Goal: Information Seeking & Learning: Learn about a topic

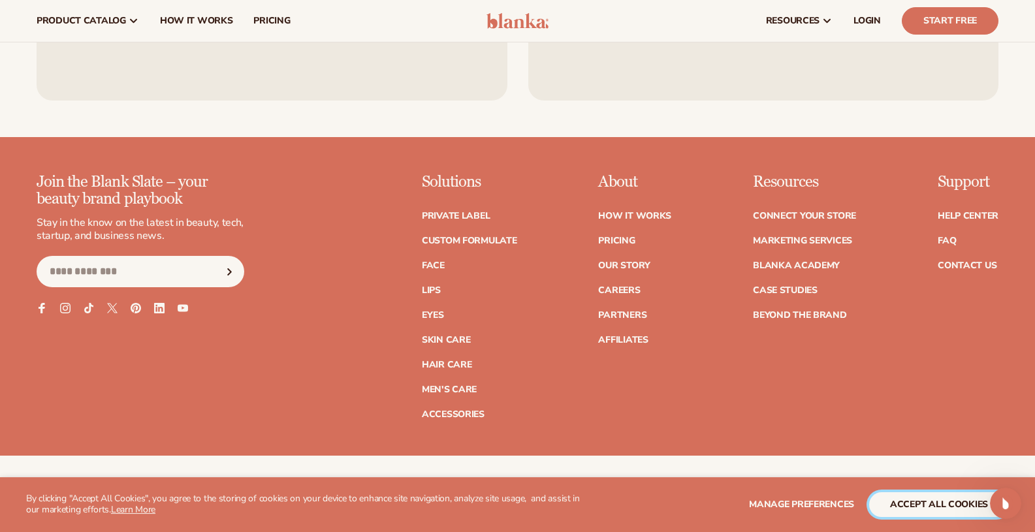
scroll to position [1724, 0]
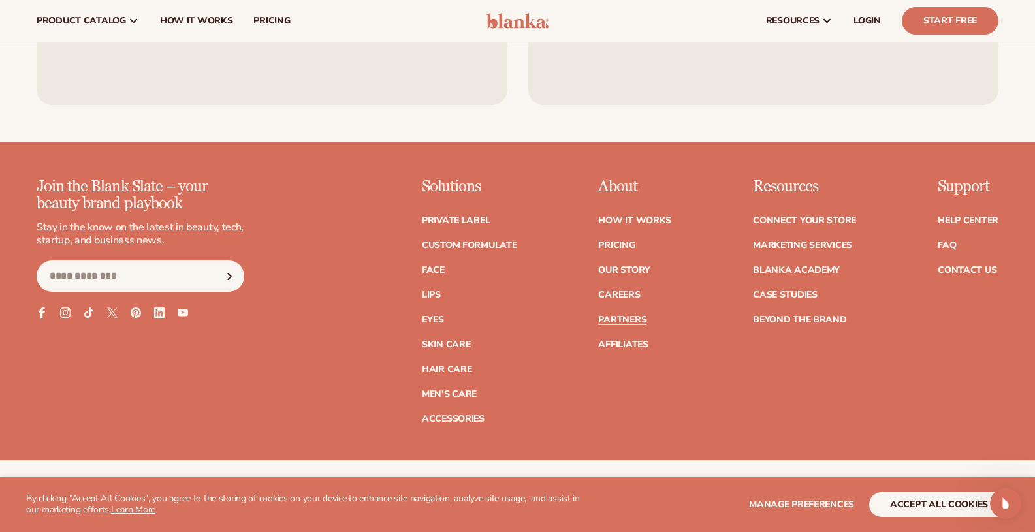
click at [604, 315] on link "Partners" at bounding box center [622, 319] width 48 height 9
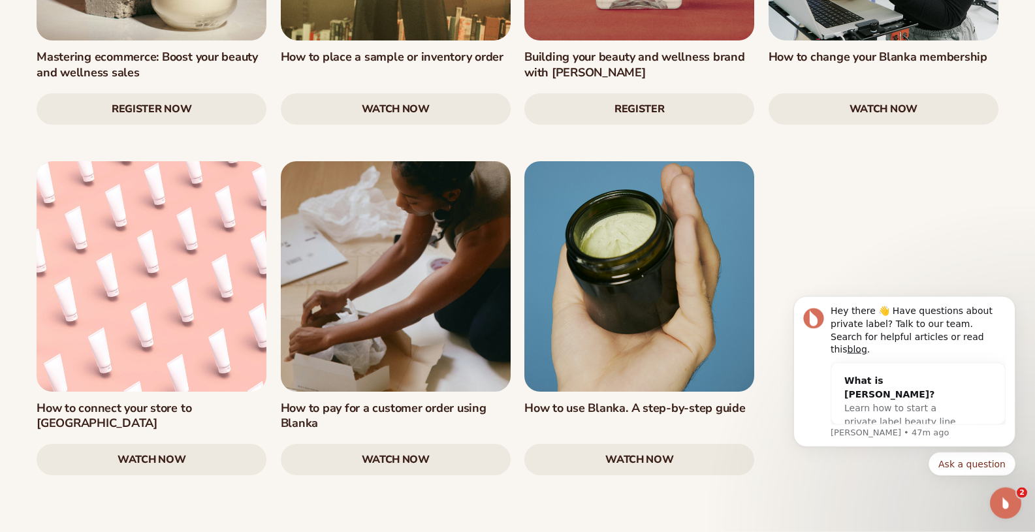
scroll to position [1964, 0]
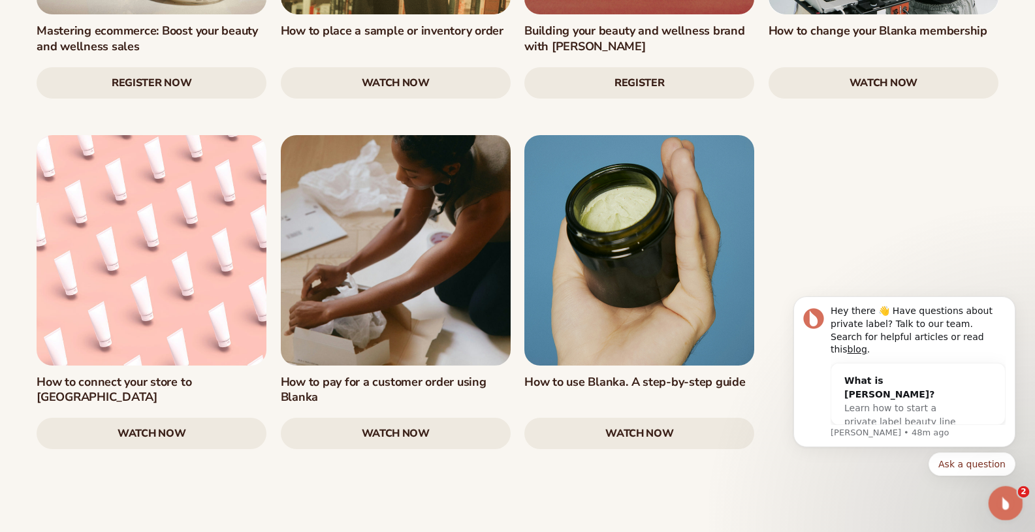
click at [999, 501] on icon "Open Intercom Messenger" at bounding box center [1004, 502] width 22 height 22
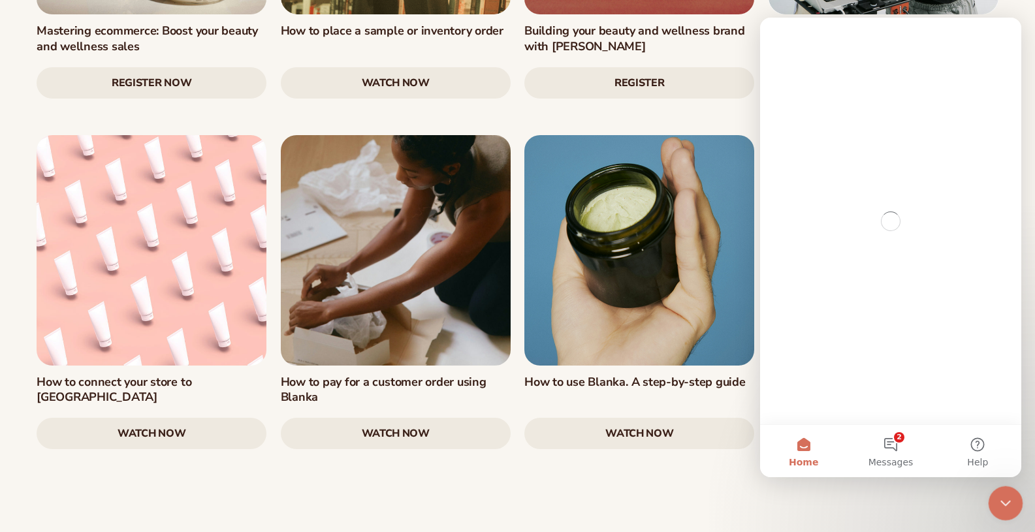
scroll to position [0, 0]
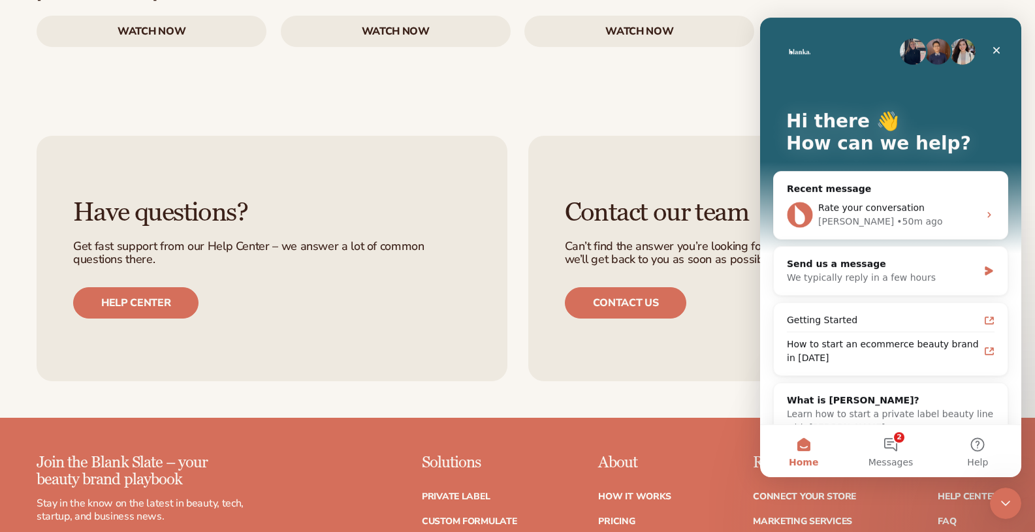
scroll to position [2372, 0]
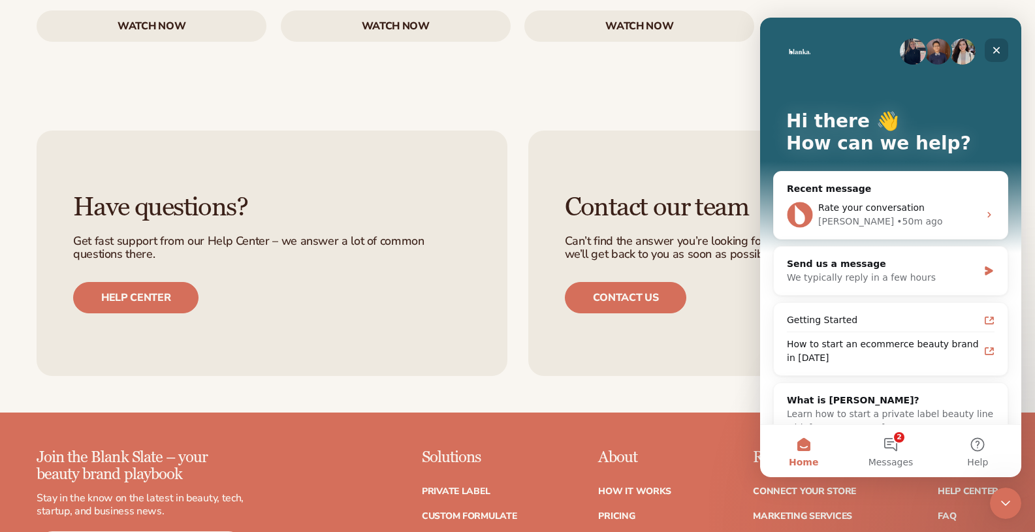
click at [998, 51] on icon "Close" at bounding box center [996, 50] width 7 height 7
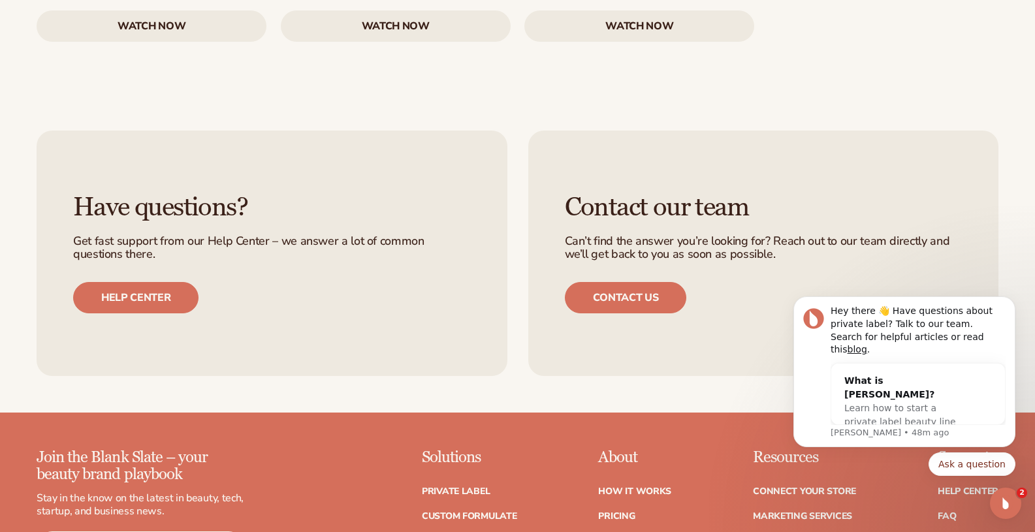
scroll to position [0, 0]
click at [1009, 304] on icon "Dismiss notification" at bounding box center [1011, 300] width 7 height 7
click at [1017, 500] on div "Open Intercom Messenger" at bounding box center [1003, 501] width 43 height 43
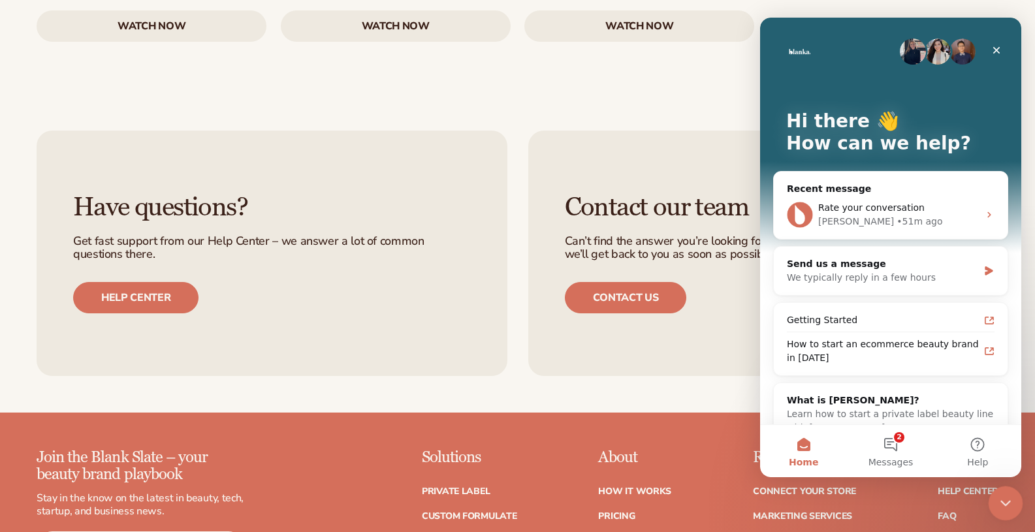
click at [1016, 500] on div "Close Intercom Messenger" at bounding box center [1003, 501] width 31 height 31
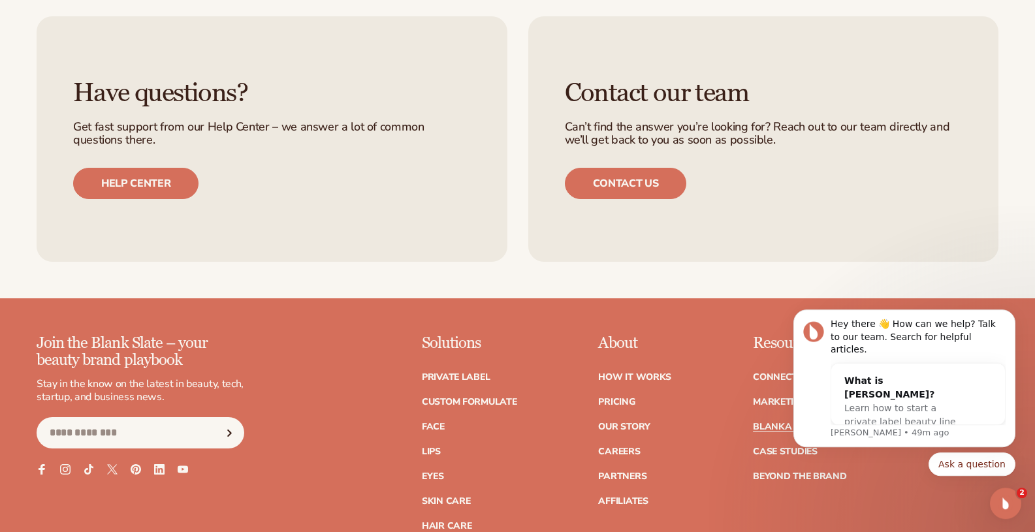
scroll to position [2486, 0]
click at [1009, 317] on icon "Dismiss notification" at bounding box center [1011, 313] width 7 height 7
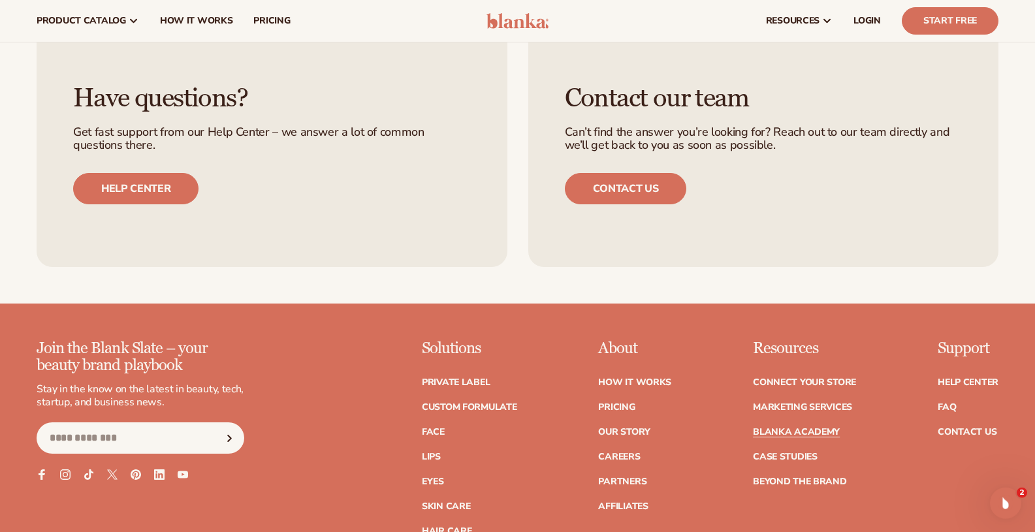
scroll to position [2477, 0]
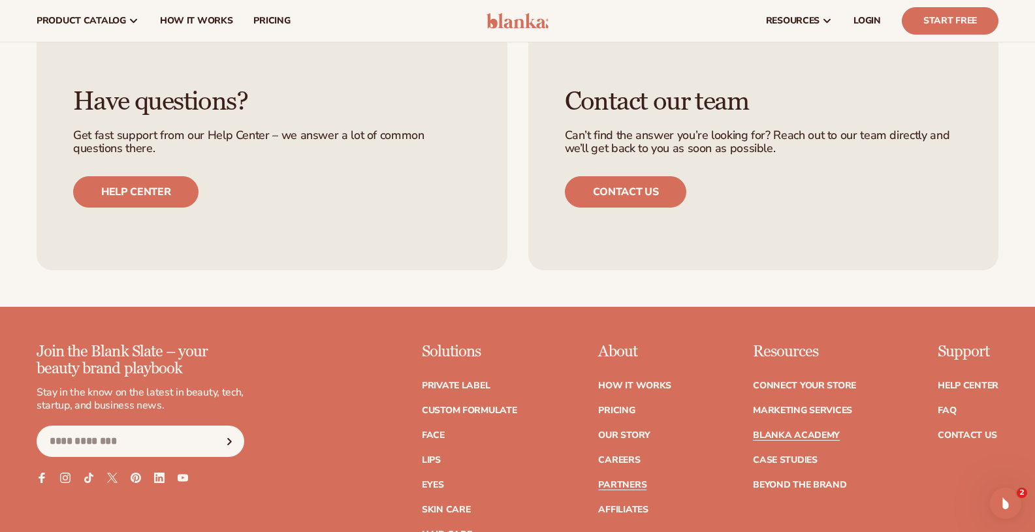
click at [618, 481] on link "Partners" at bounding box center [622, 485] width 48 height 9
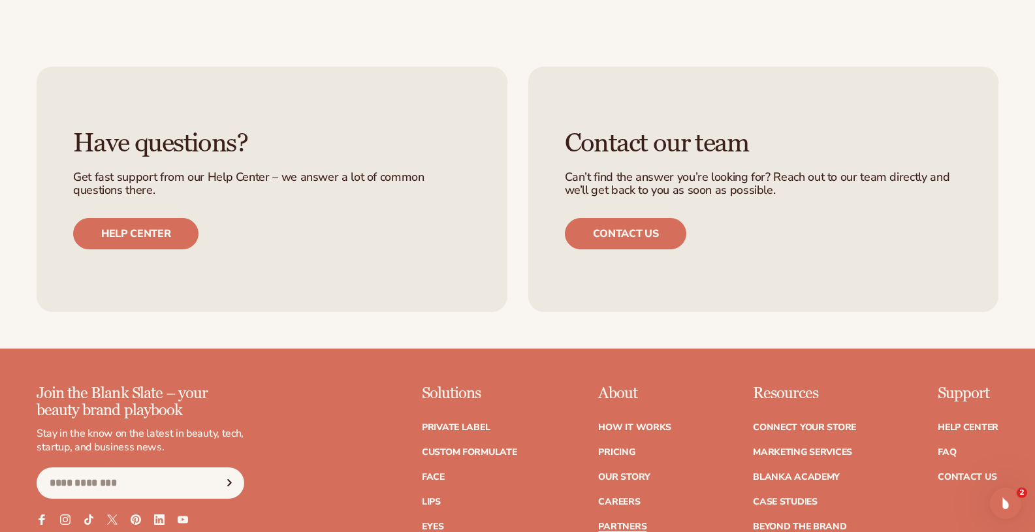
scroll to position [2121, 0]
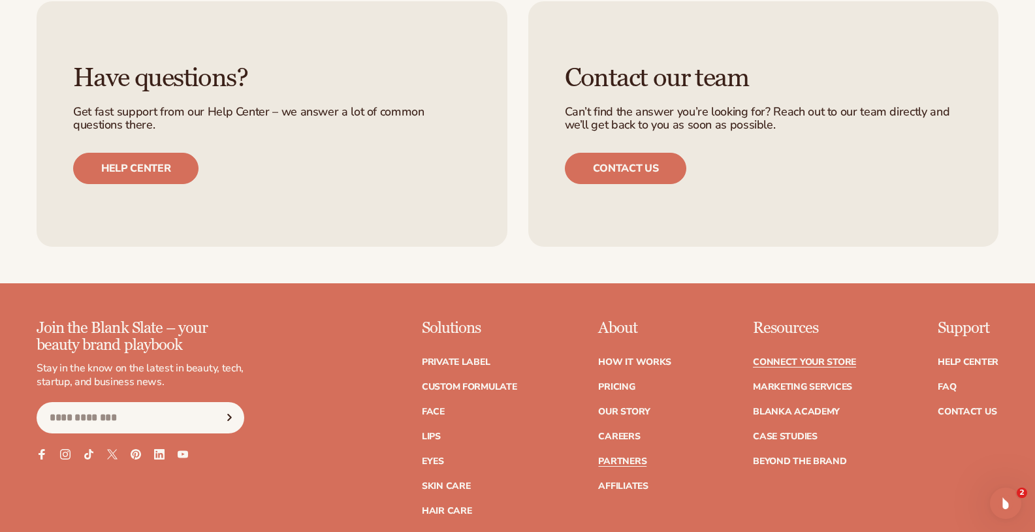
click at [780, 362] on link "Connect your store" at bounding box center [804, 362] width 103 height 9
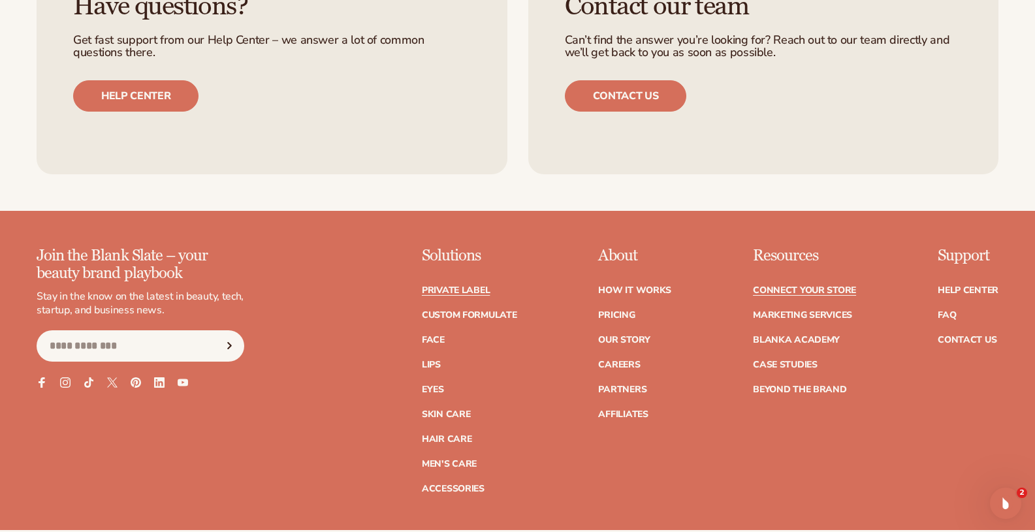
click at [477, 292] on link "Private label" at bounding box center [456, 290] width 68 height 9
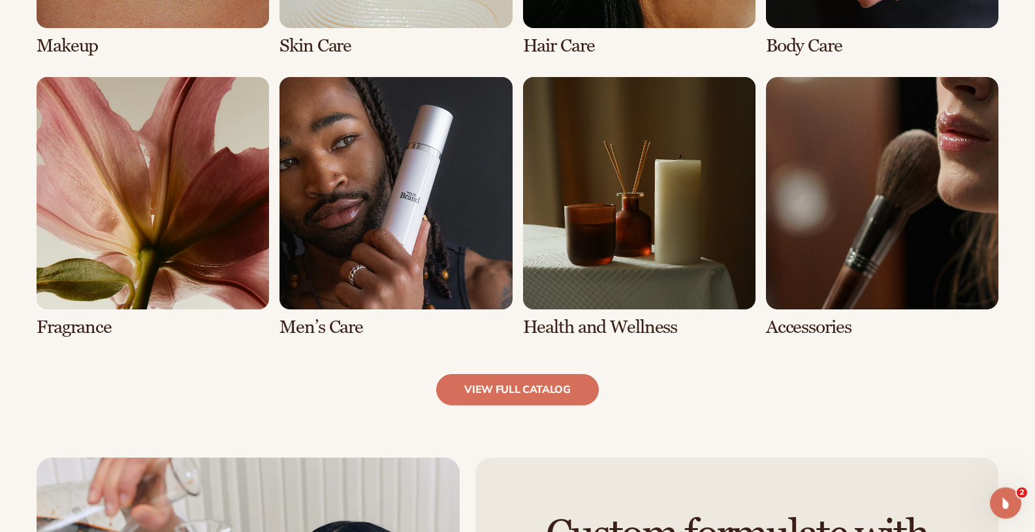
scroll to position [1233, 0]
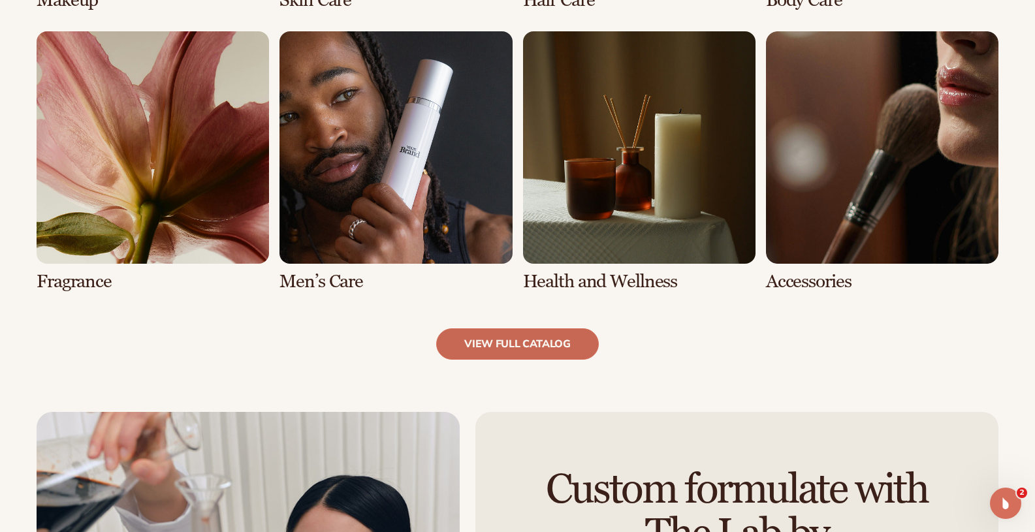
click at [519, 351] on link "view full catalog" at bounding box center [517, 343] width 163 height 31
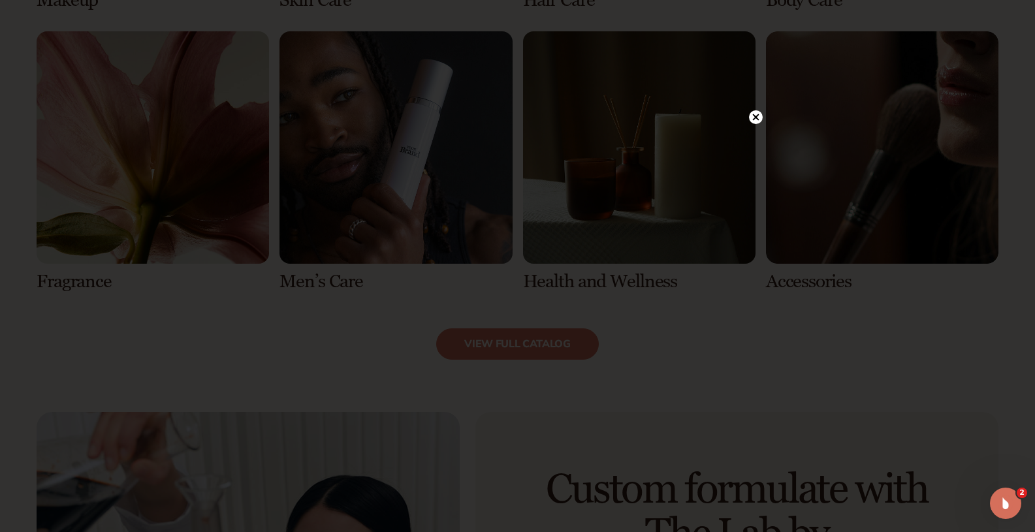
click at [756, 119] on icon at bounding box center [755, 117] width 7 height 7
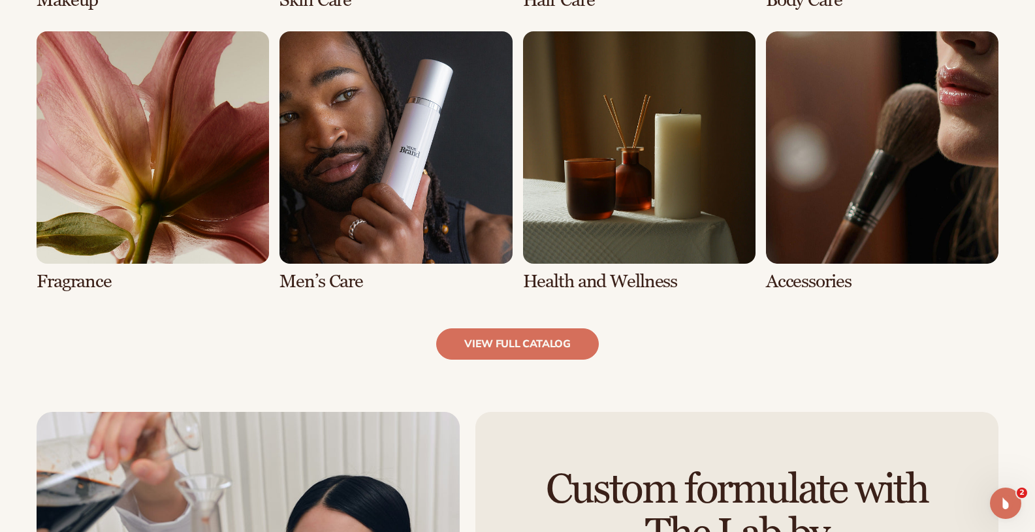
click at [653, 222] on link "7 / 8" at bounding box center [639, 161] width 232 height 261
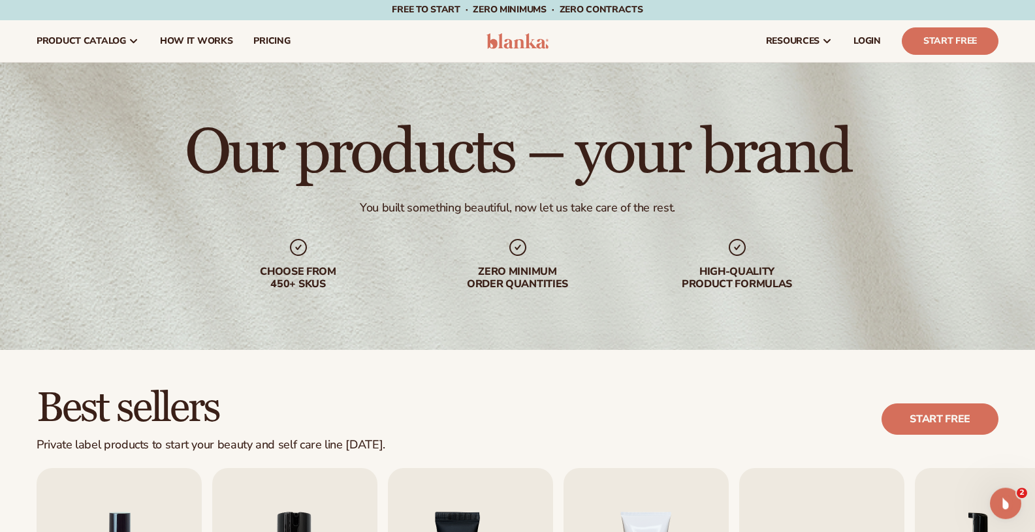
scroll to position [0, 0]
click at [519, 43] on img at bounding box center [517, 42] width 62 height 16
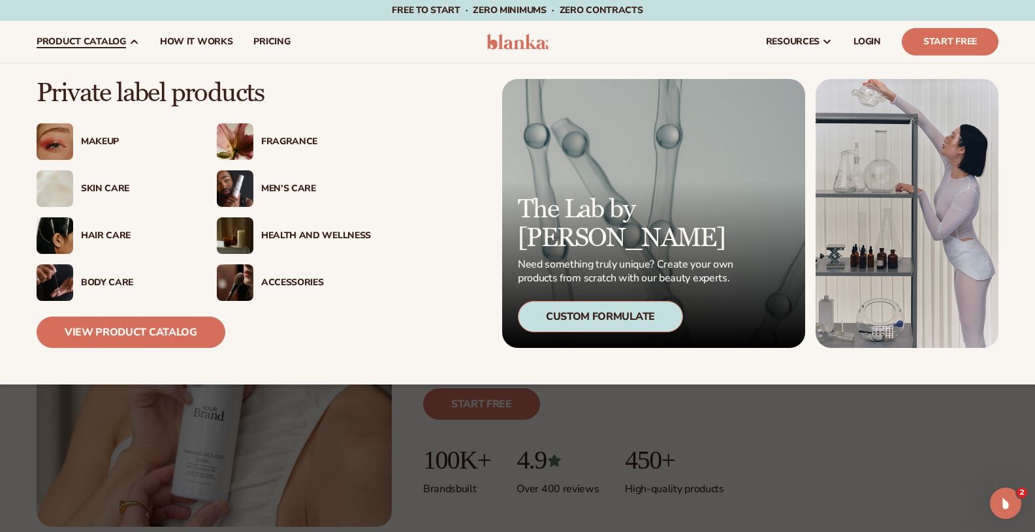
click at [282, 139] on div "Fragrance" at bounding box center [316, 141] width 110 height 11
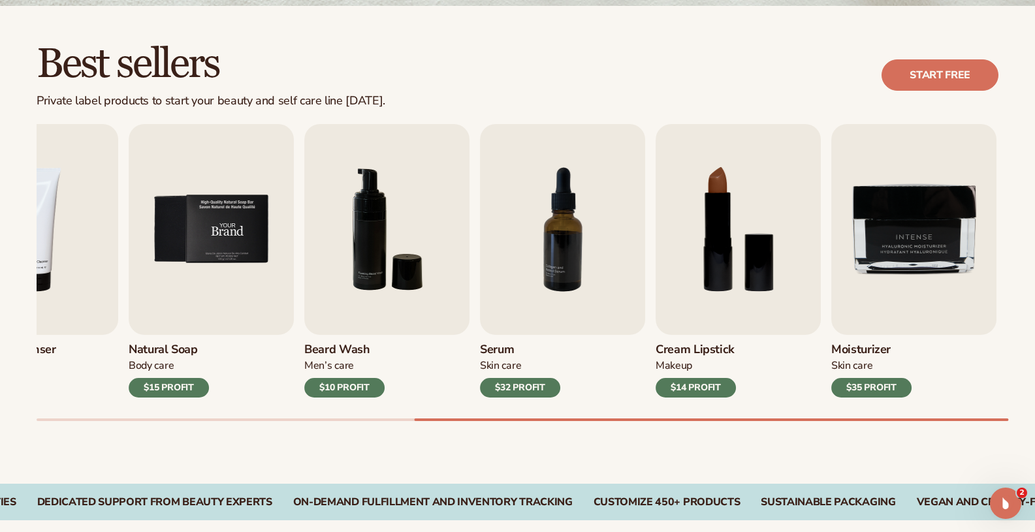
click at [213, 239] on img "5 / 9" at bounding box center [211, 229] width 165 height 211
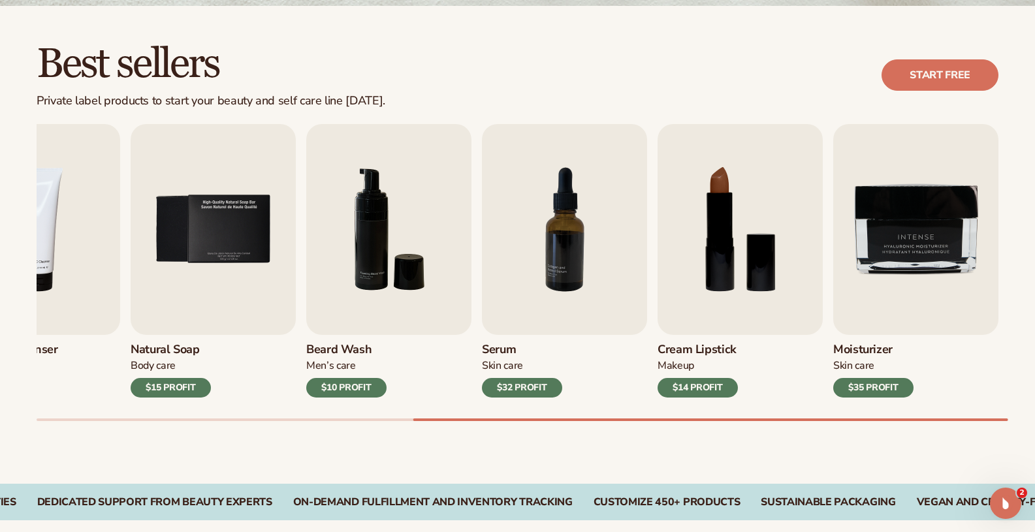
click at [169, 392] on div "$15 PROFIT" at bounding box center [171, 388] width 80 height 20
click at [155, 364] on div "Body Care" at bounding box center [171, 366] width 80 height 14
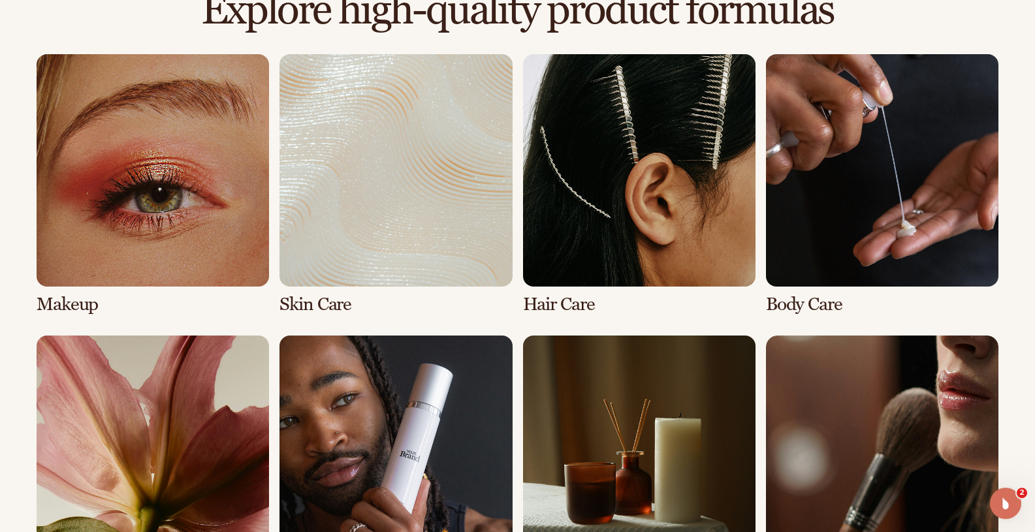
scroll to position [930, 0]
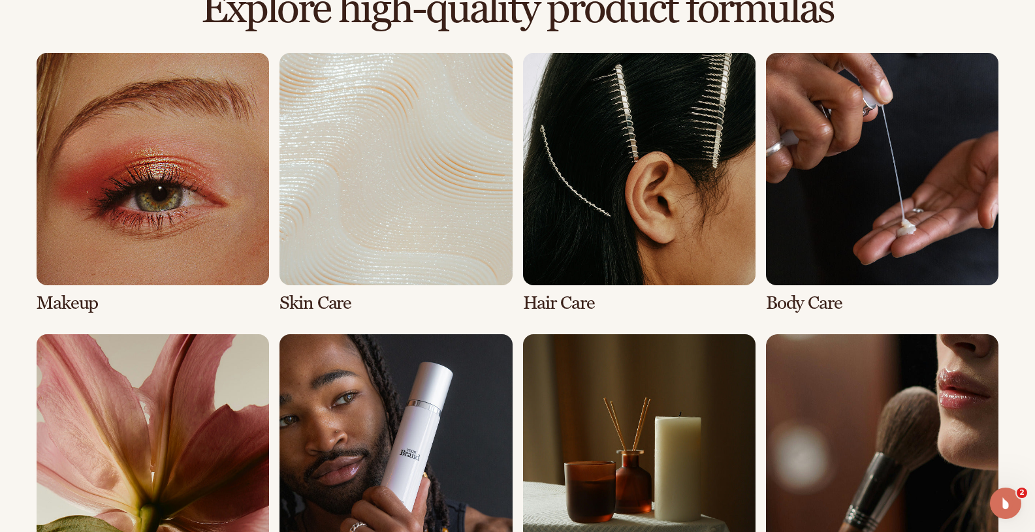
click at [371, 246] on link "2 / 8" at bounding box center [395, 183] width 232 height 261
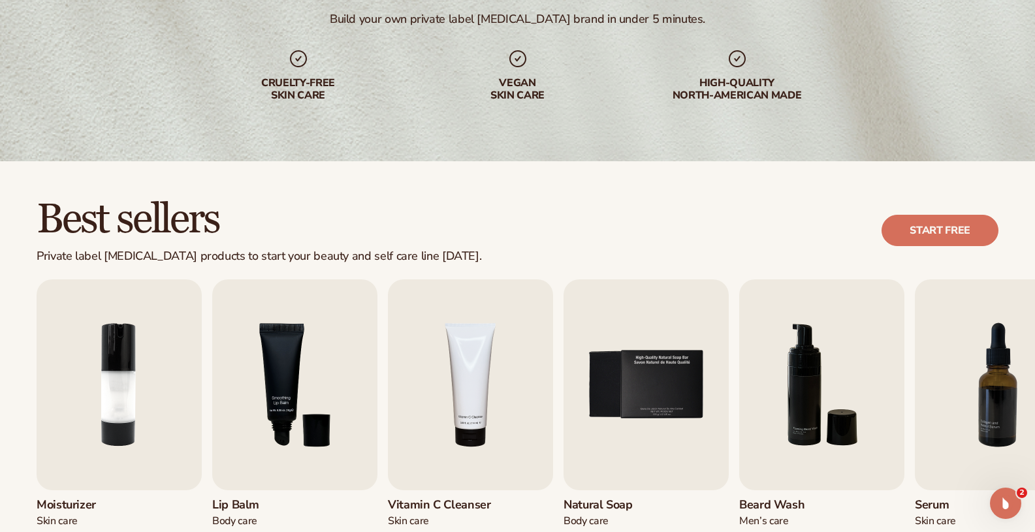
scroll to position [240, 0]
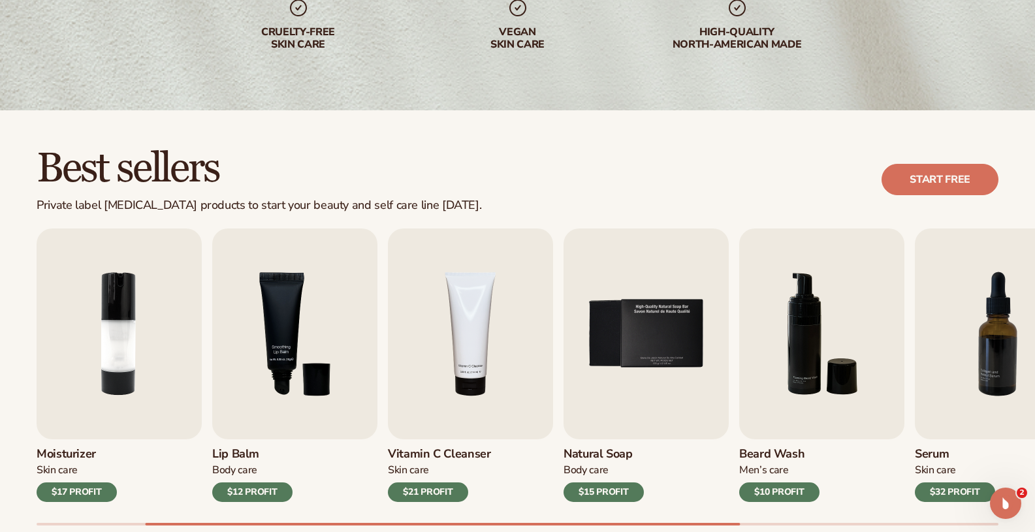
click at [584, 464] on div "Body Care" at bounding box center [604, 471] width 80 height 14
click at [592, 456] on h3 "Natural Soap" at bounding box center [604, 454] width 80 height 14
click at [1008, 506] on icon "Open Intercom Messenger" at bounding box center [1004, 502] width 22 height 22
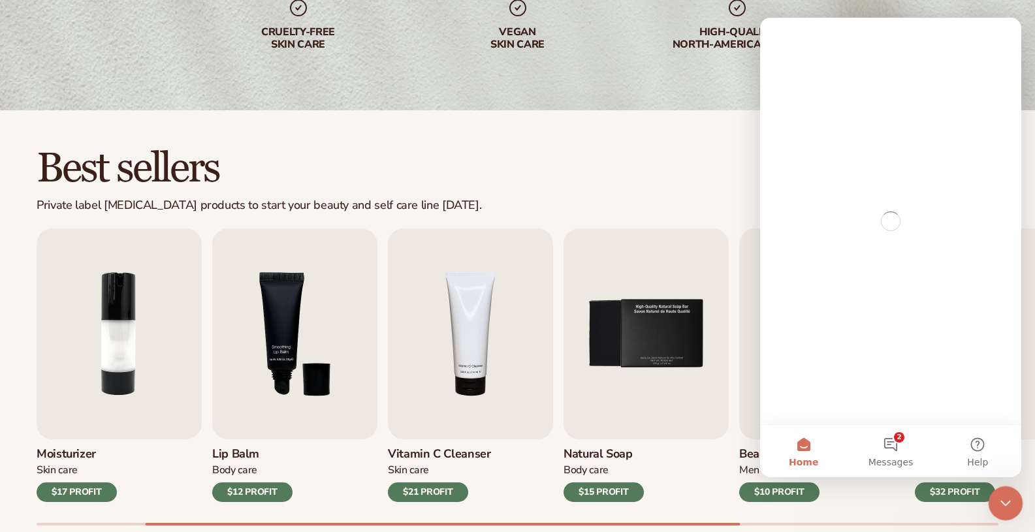
scroll to position [0, 0]
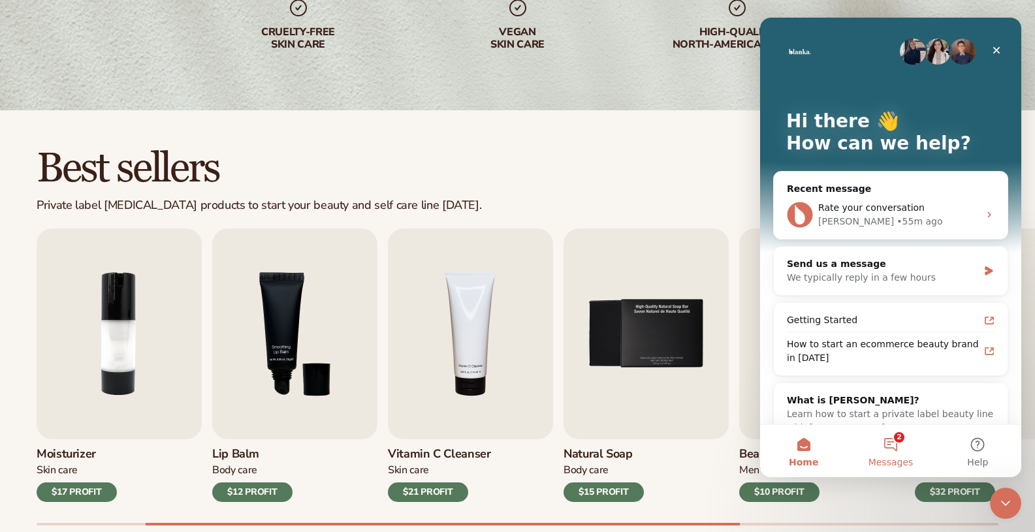
click at [890, 449] on button "2 Messages" at bounding box center [890, 451] width 87 height 52
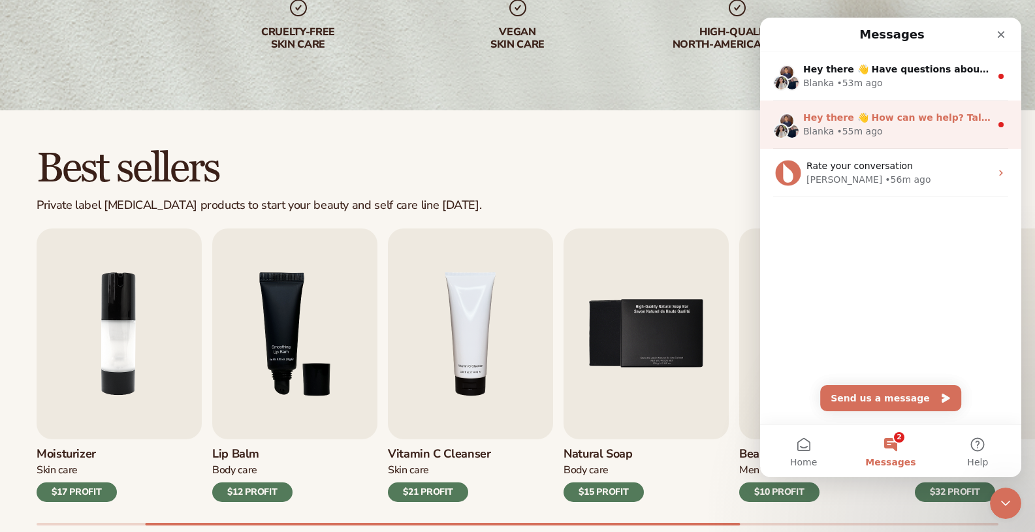
click at [866, 129] on div "• 55m ago" at bounding box center [859, 132] width 46 height 14
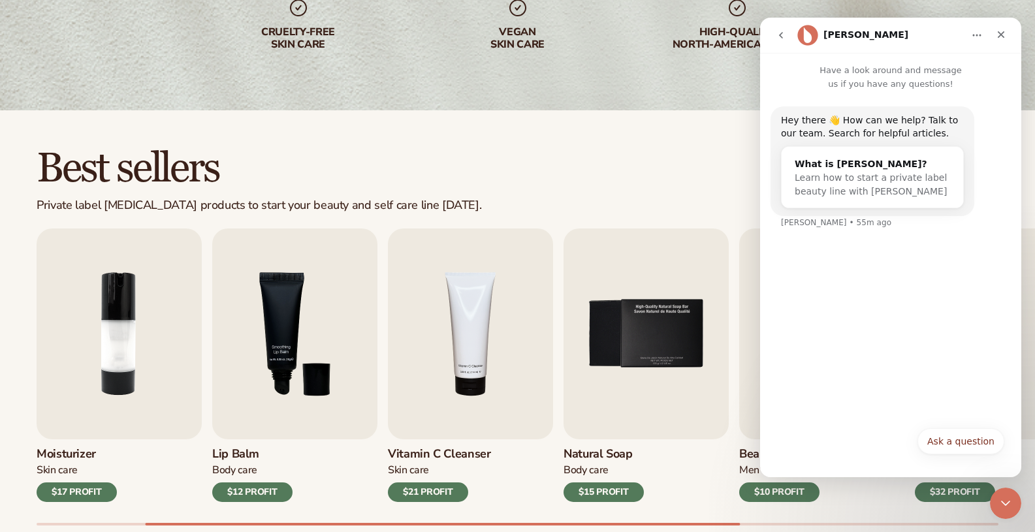
click at [780, 37] on icon "go back" at bounding box center [781, 35] width 10 height 10
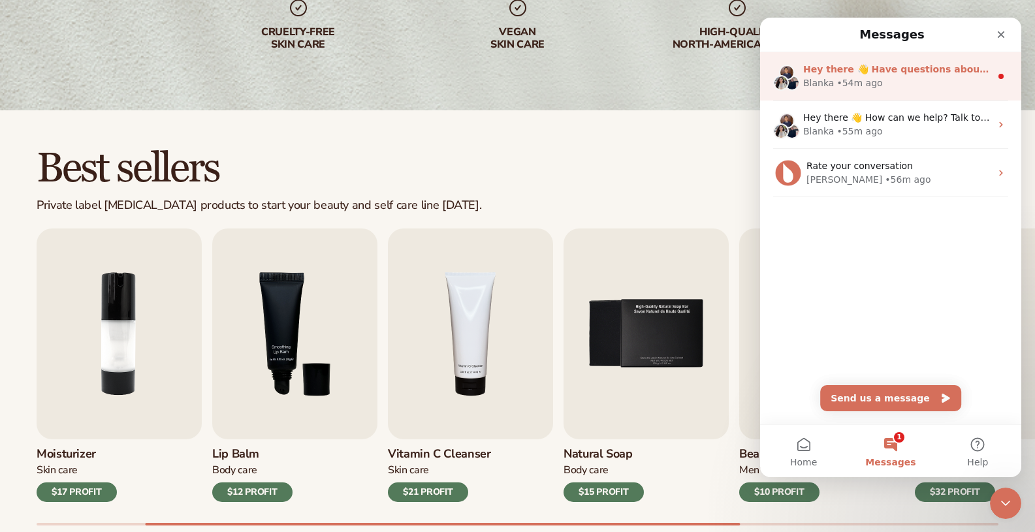
click at [849, 83] on div "• 54m ago" at bounding box center [859, 83] width 46 height 14
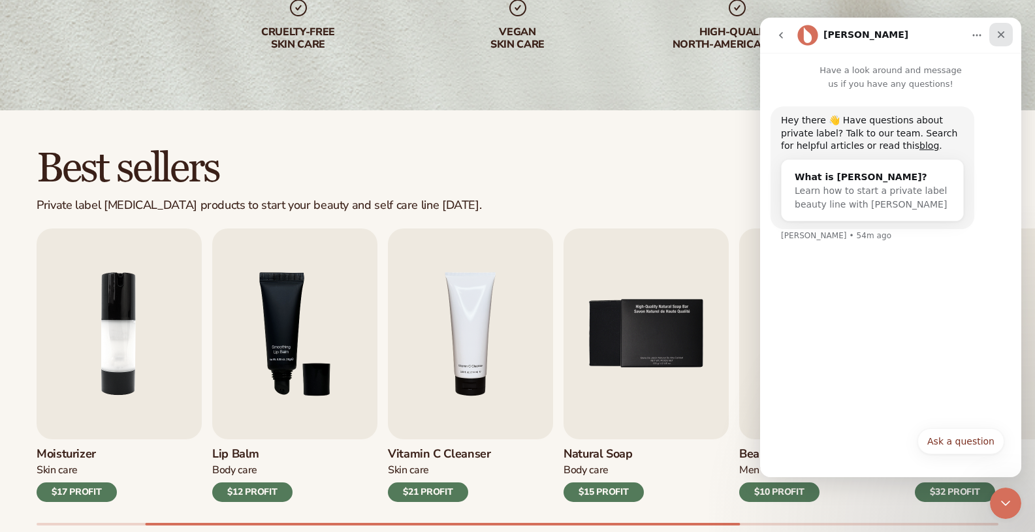
click at [1004, 33] on icon "Close" at bounding box center [1001, 34] width 7 height 7
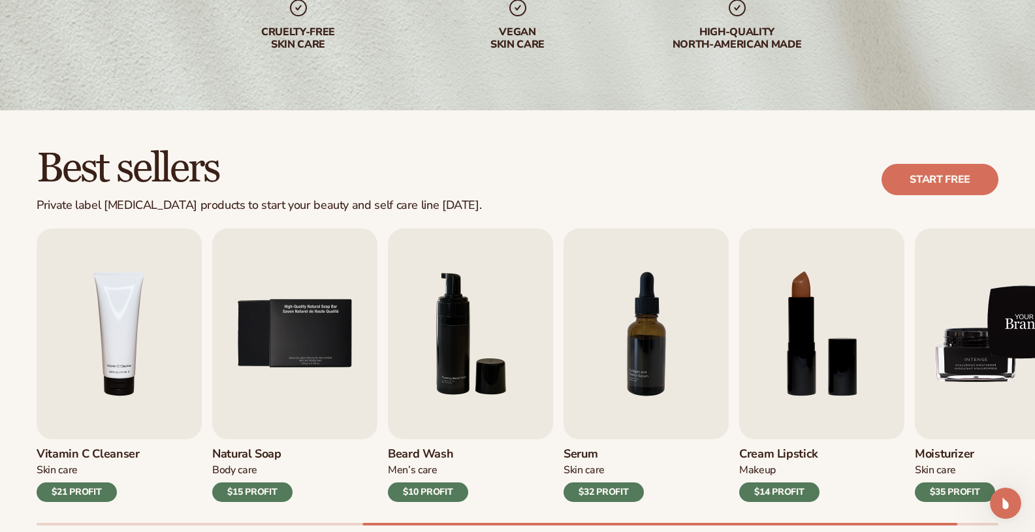
drag, startPoint x: 945, startPoint y: 306, endPoint x: 965, endPoint y: 310, distance: 19.9
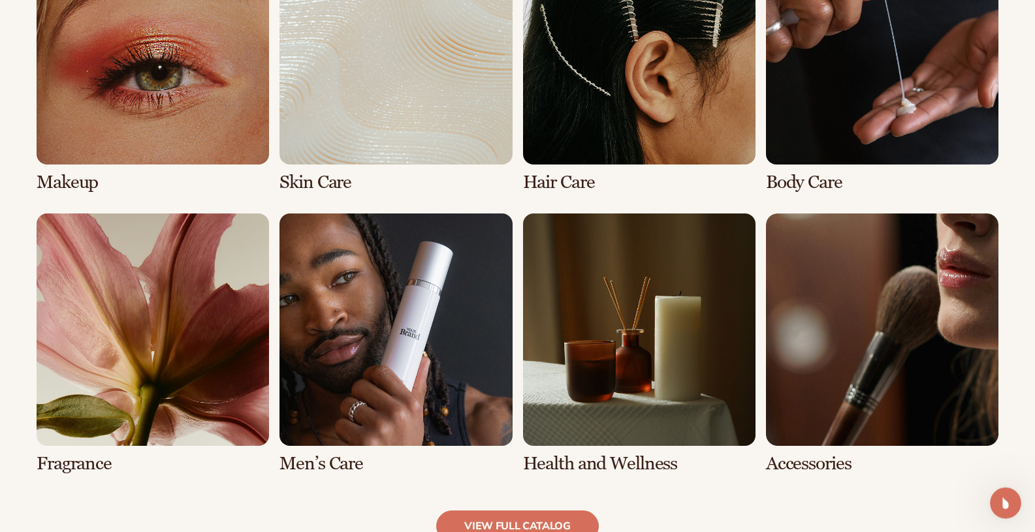
scroll to position [1152, 0]
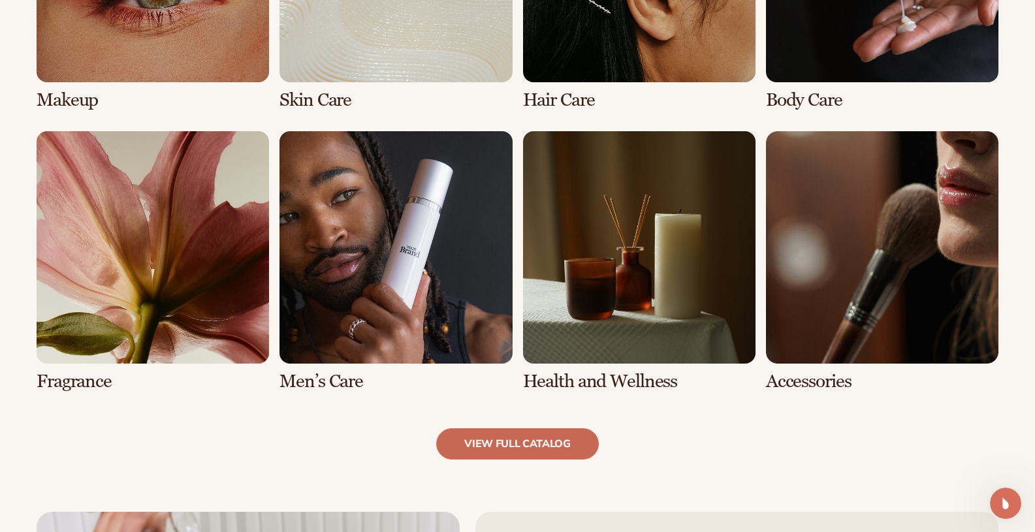
click at [543, 439] on link "view full catalog" at bounding box center [517, 443] width 163 height 31
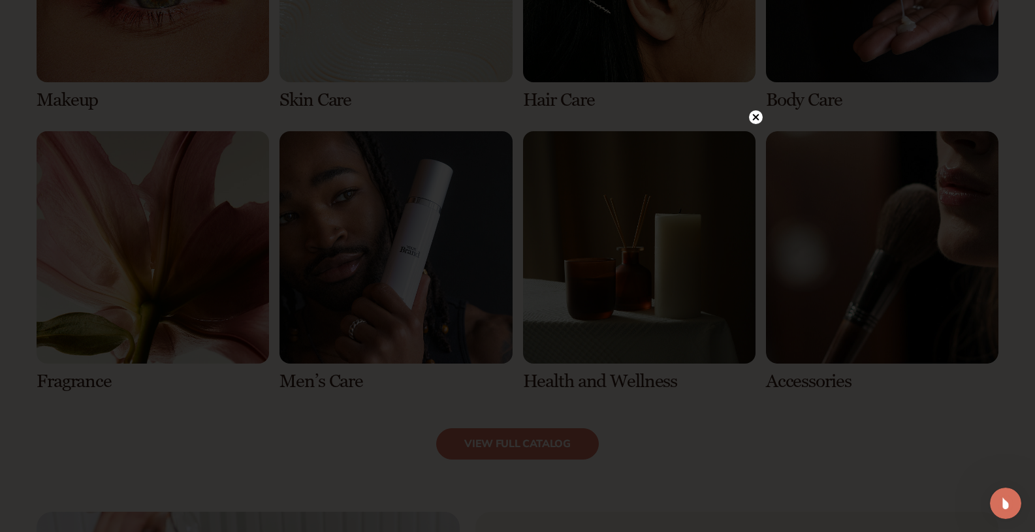
click at [756, 123] on circle at bounding box center [756, 117] width 14 height 14
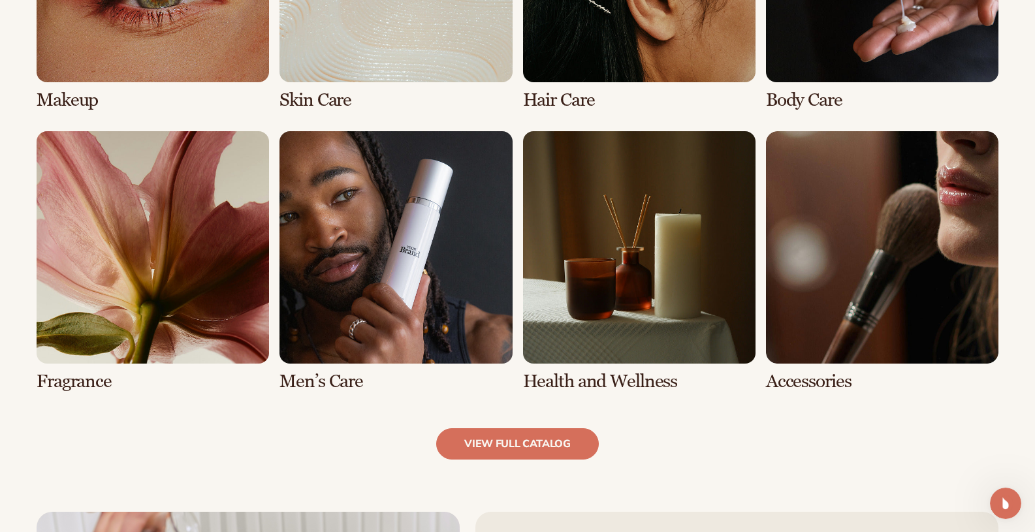
click at [368, 249] on link "6 / 8" at bounding box center [395, 261] width 232 height 261
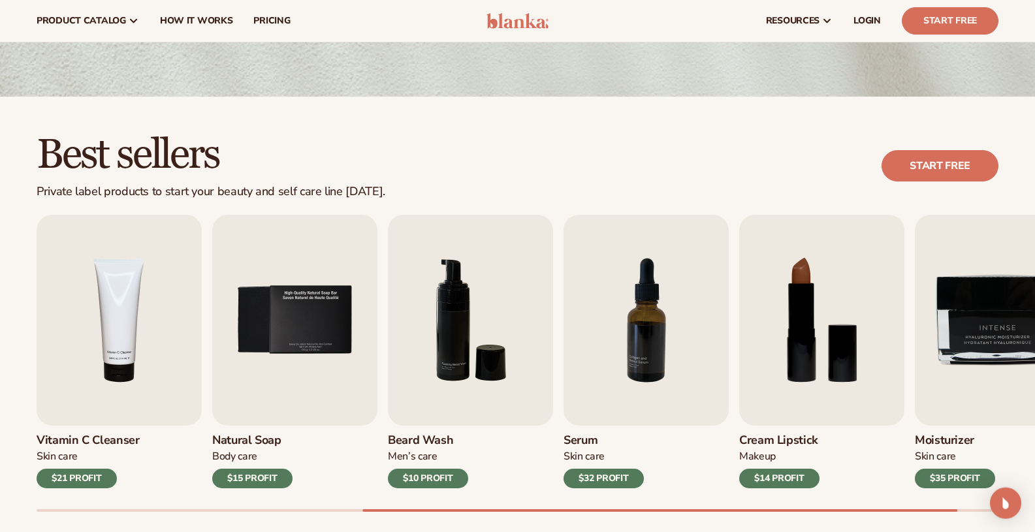
scroll to position [251, 0]
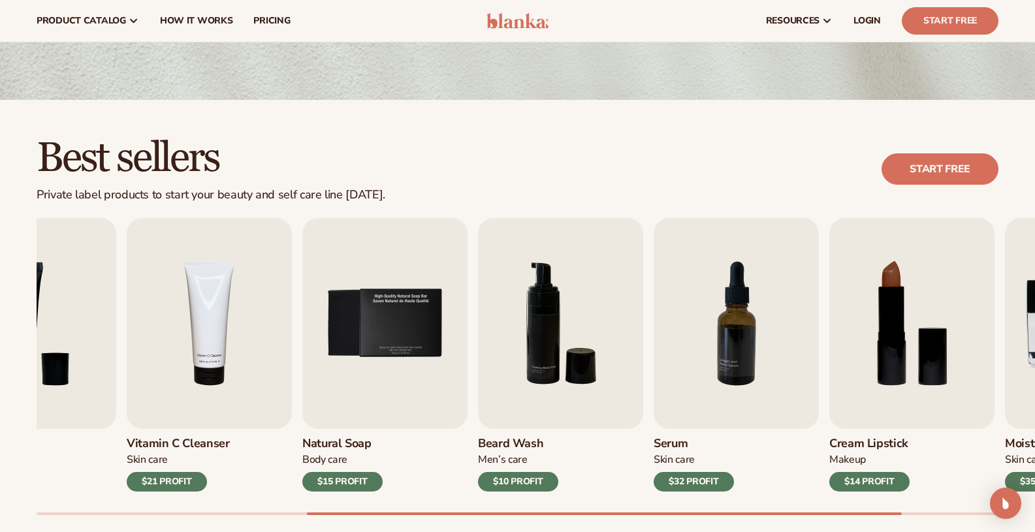
click at [381, 449] on h3 "Natural Soap" at bounding box center [342, 444] width 80 height 14
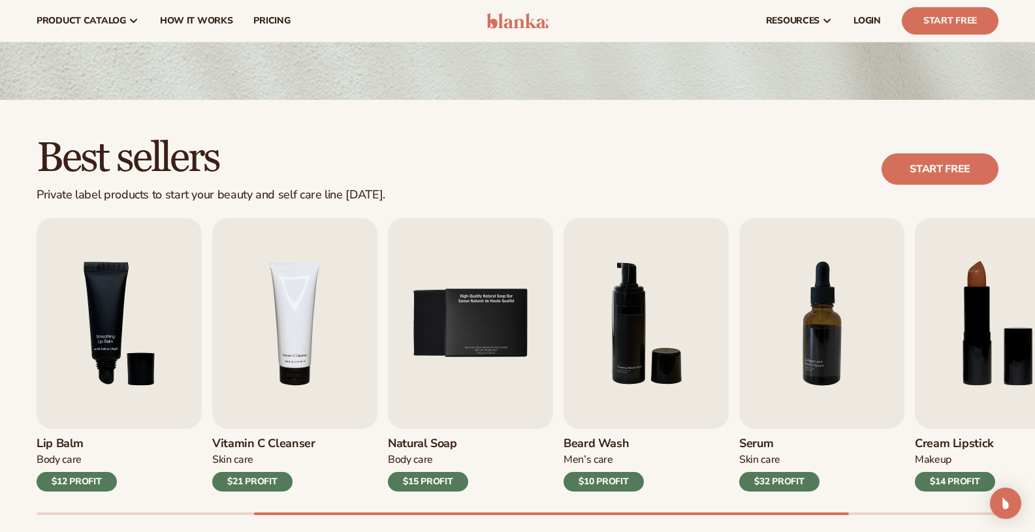
click at [399, 447] on h3 "Natural Soap" at bounding box center [428, 444] width 80 height 14
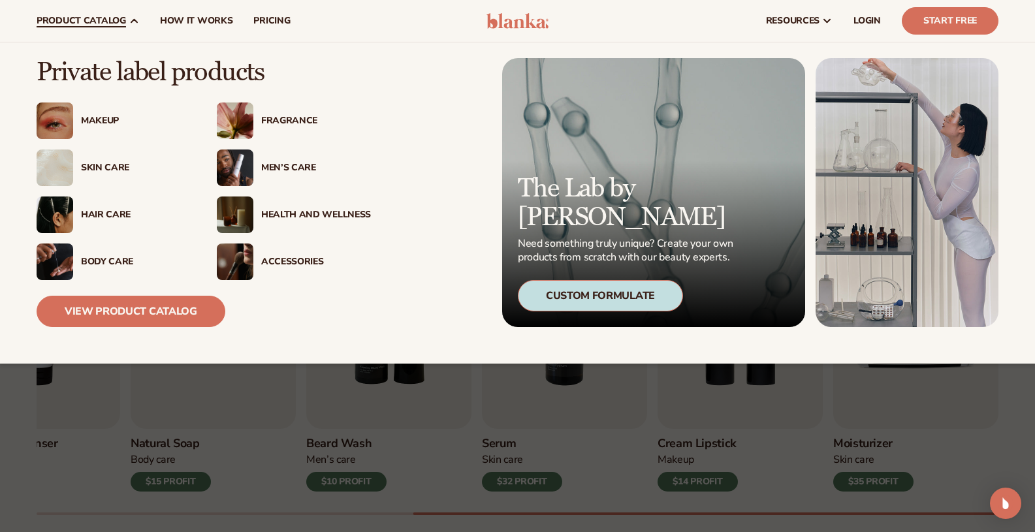
click at [313, 266] on div "Accessories" at bounding box center [316, 262] width 110 height 11
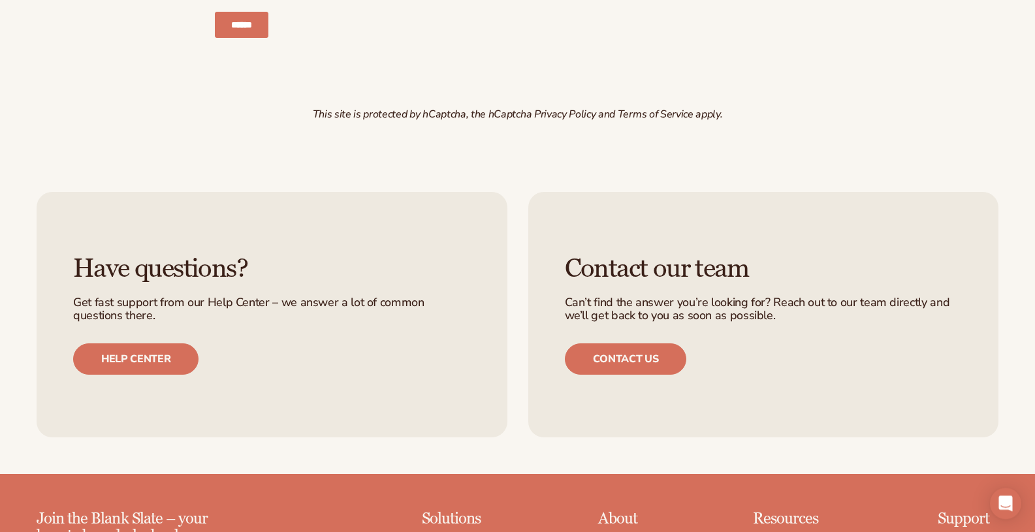
scroll to position [1933, 0]
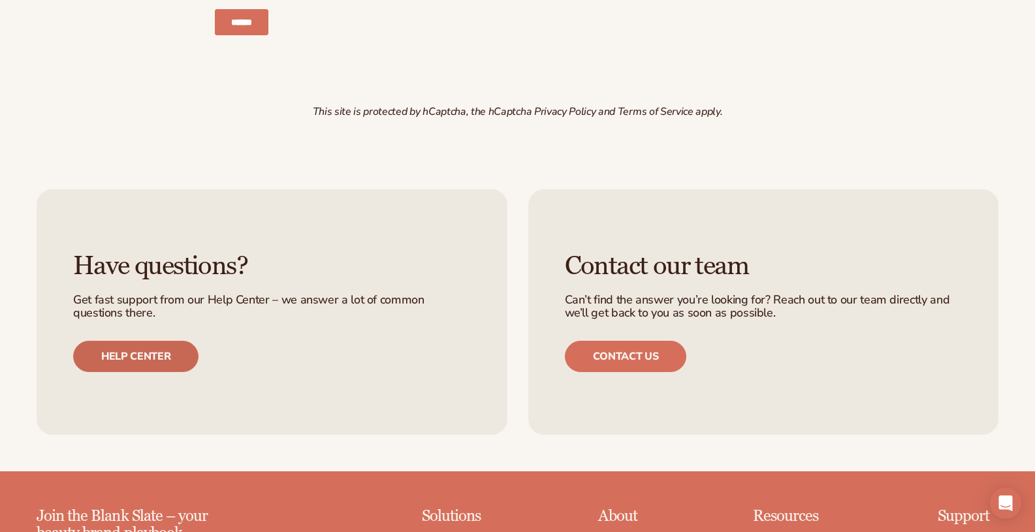
click at [161, 352] on link "Help center" at bounding box center [135, 356] width 125 height 31
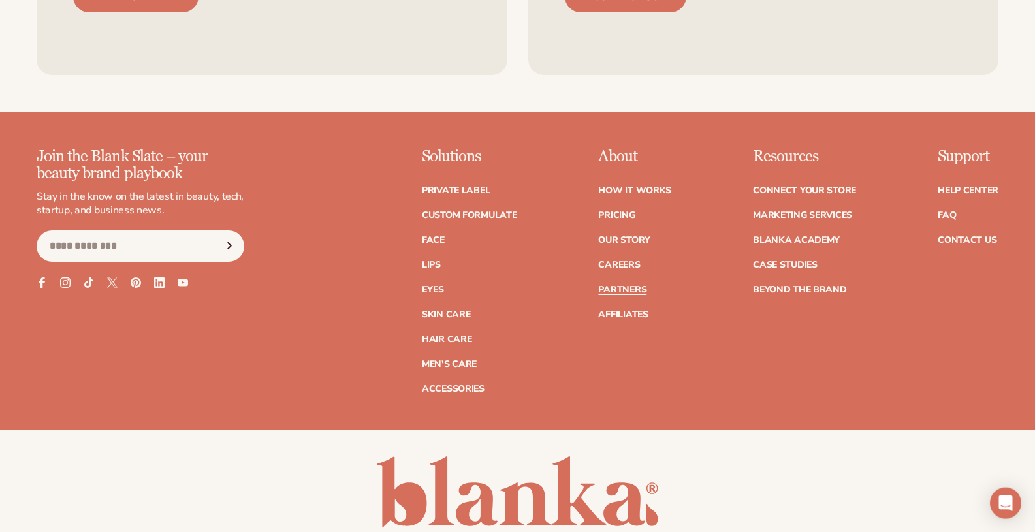
scroll to position [2330, 0]
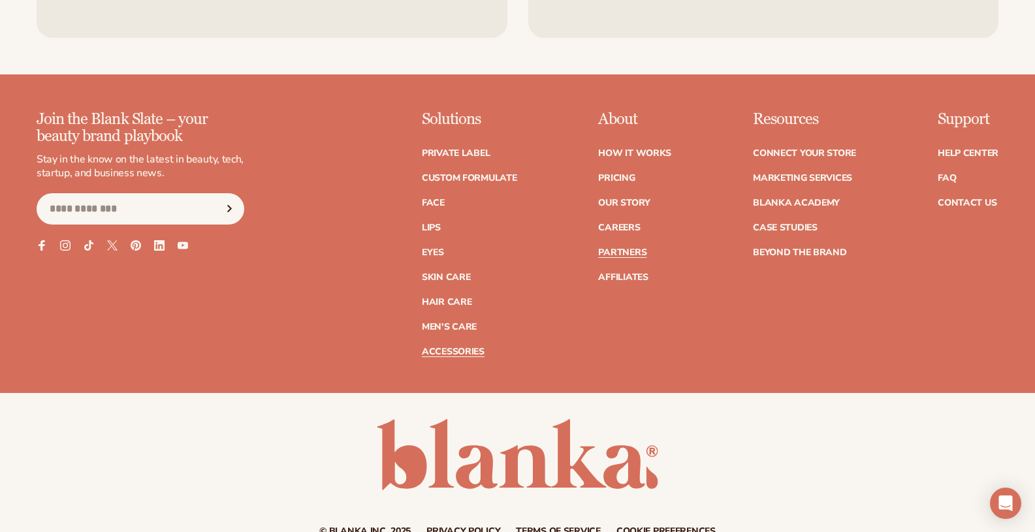
click at [469, 354] on link "Accessories" at bounding box center [453, 351] width 63 height 9
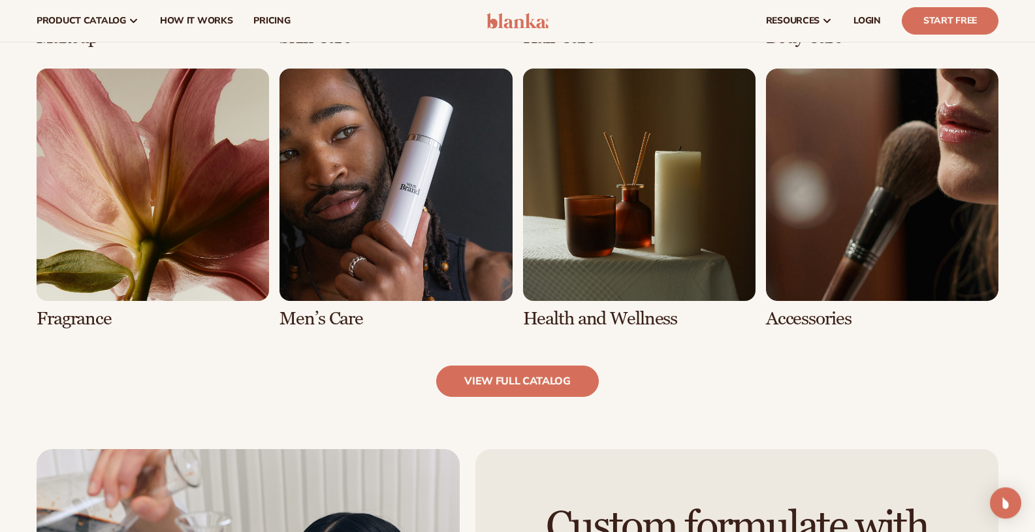
scroll to position [1153, 0]
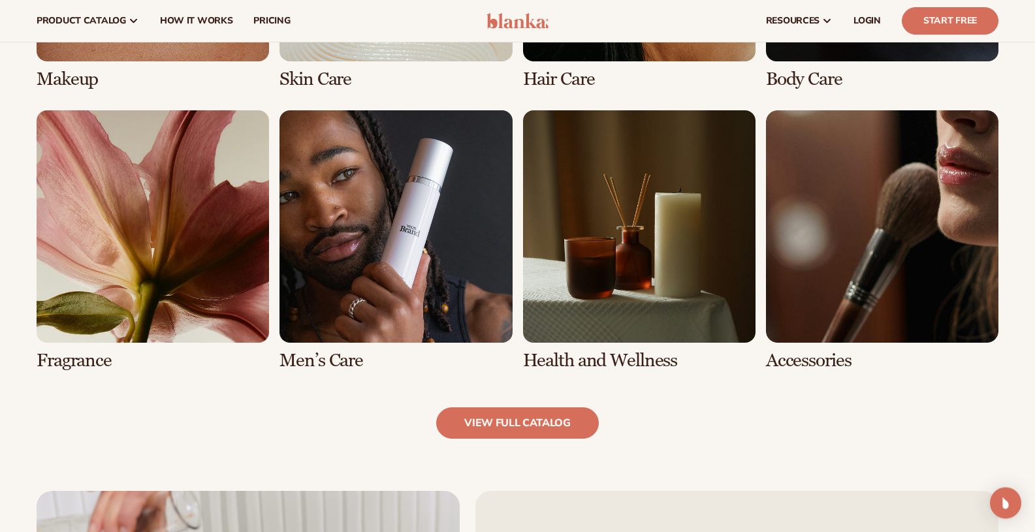
click at [669, 324] on link "7 / 8" at bounding box center [639, 241] width 232 height 261
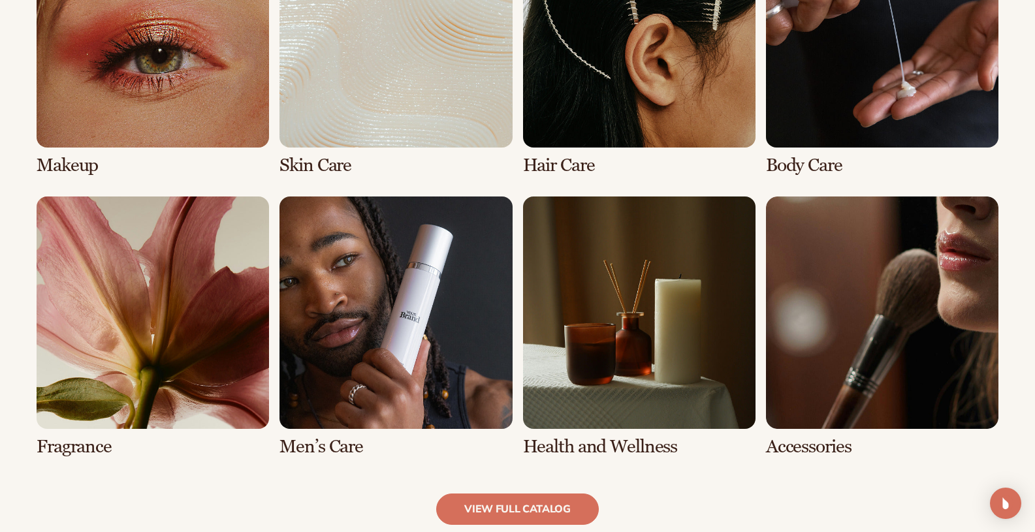
scroll to position [1087, 0]
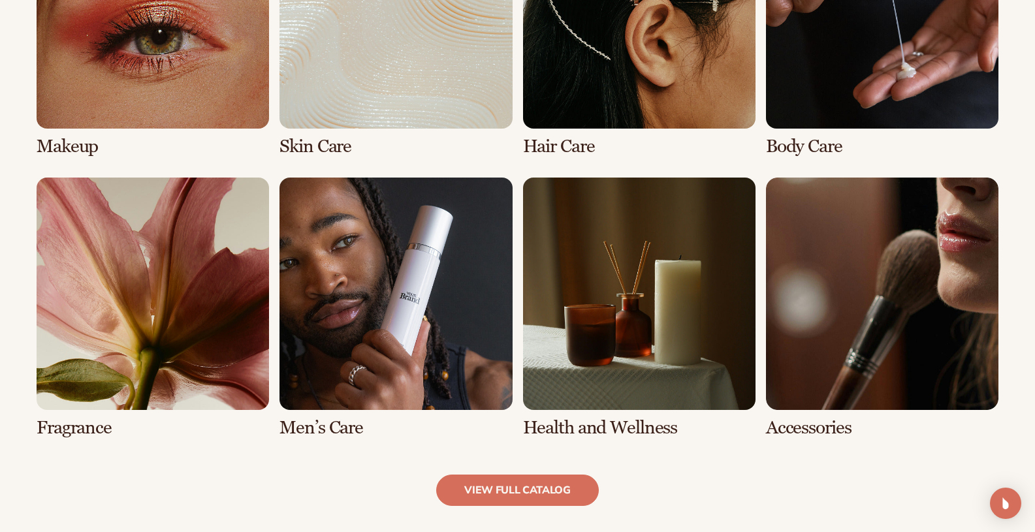
click at [581, 279] on link "7 / 8" at bounding box center [639, 308] width 232 height 261
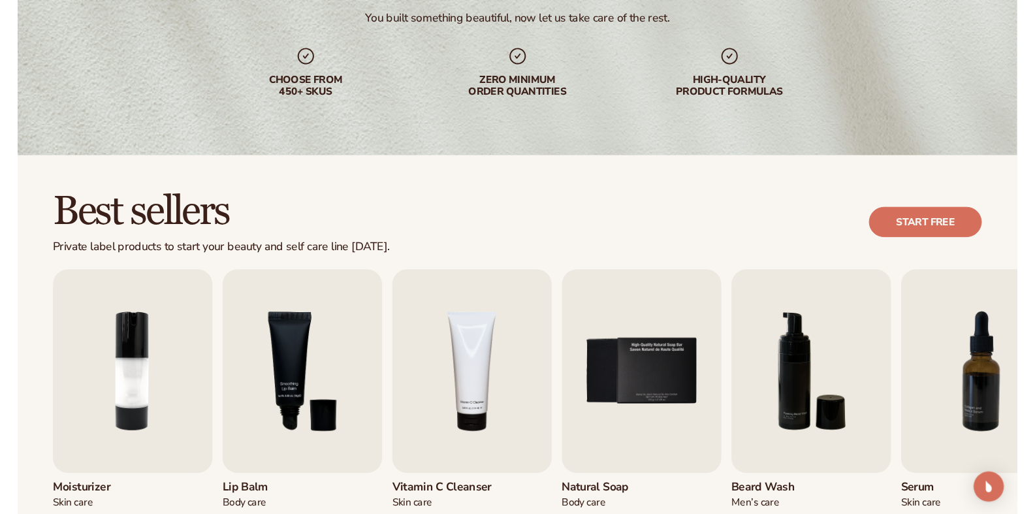
scroll to position [282, 0]
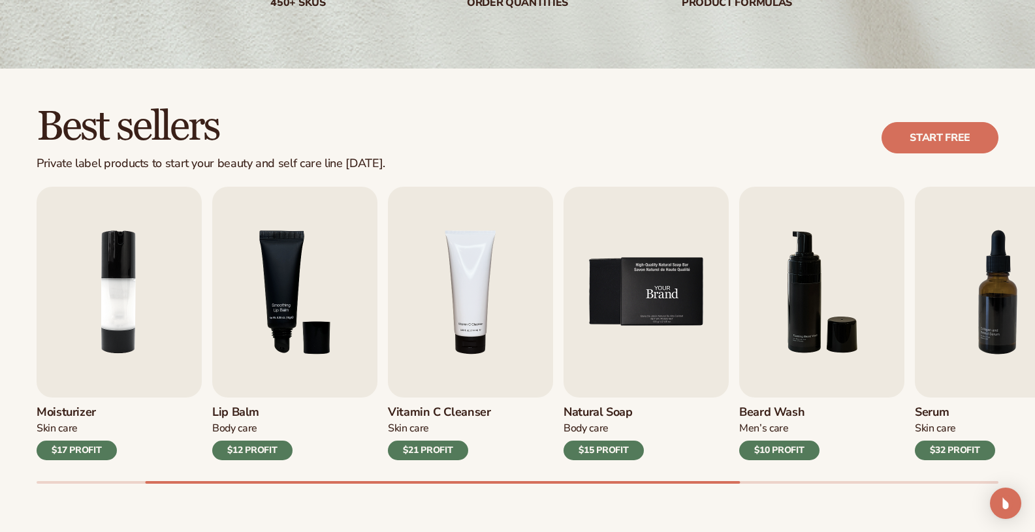
click at [639, 299] on img "5 / 9" at bounding box center [646, 292] width 165 height 211
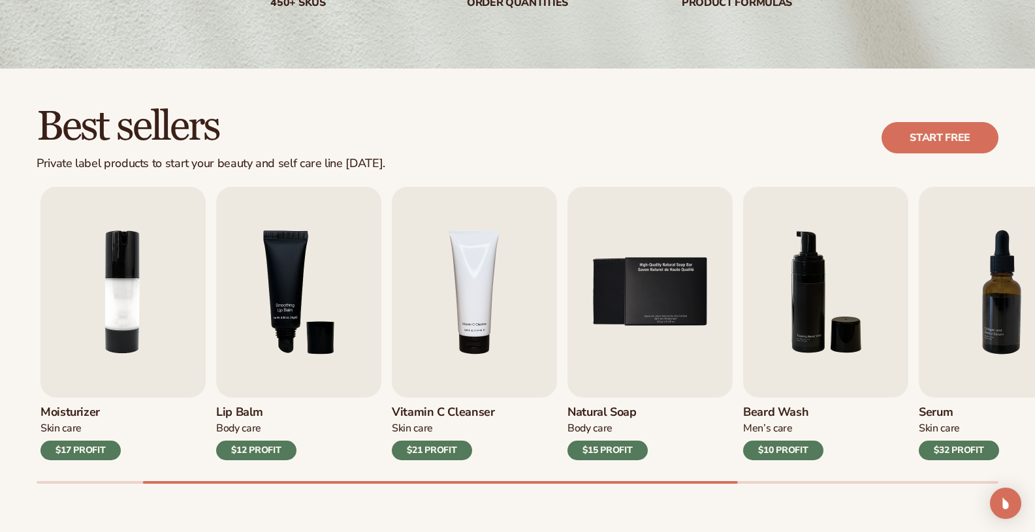
click at [593, 449] on div "$15 PROFIT" at bounding box center [607, 451] width 80 height 20
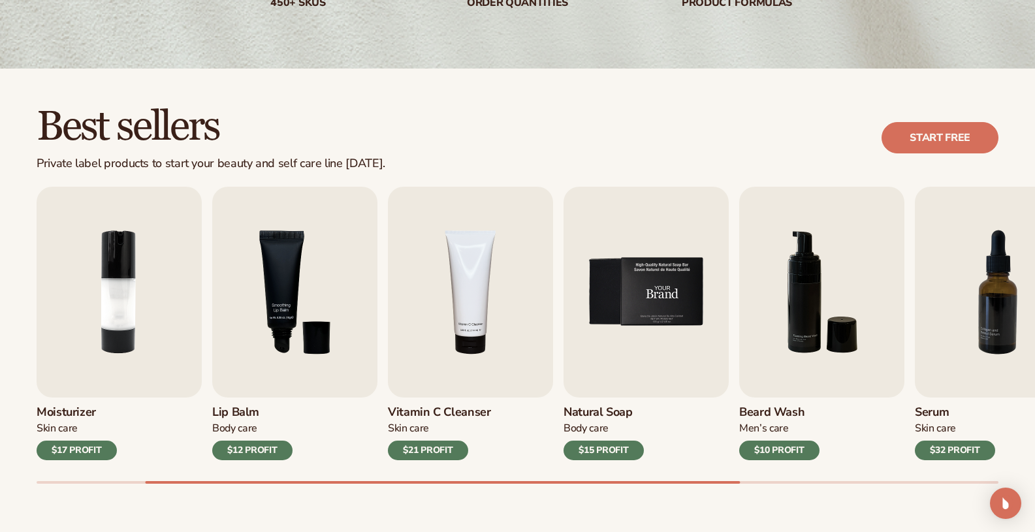
click at [646, 290] on img "5 / 9" at bounding box center [646, 292] width 165 height 211
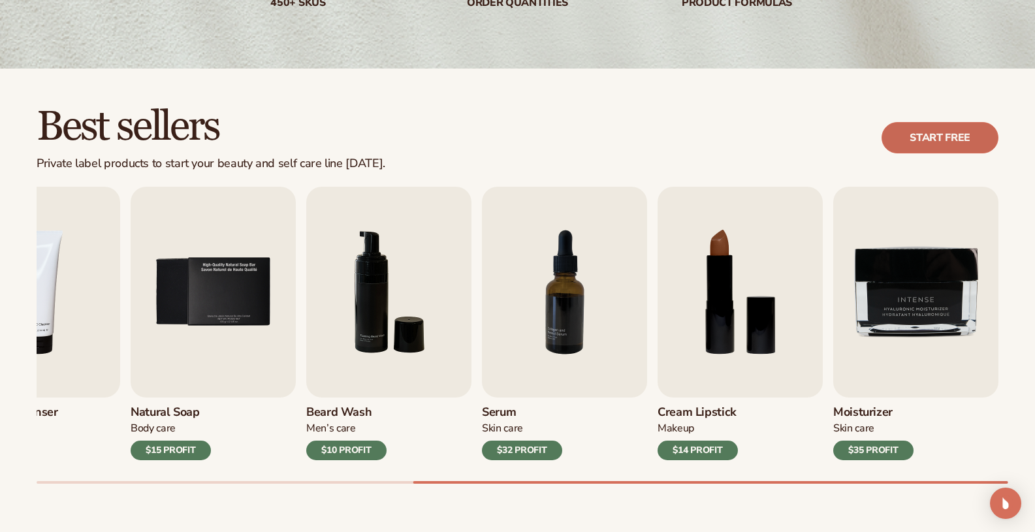
click at [952, 144] on link "Start free" at bounding box center [939, 137] width 117 height 31
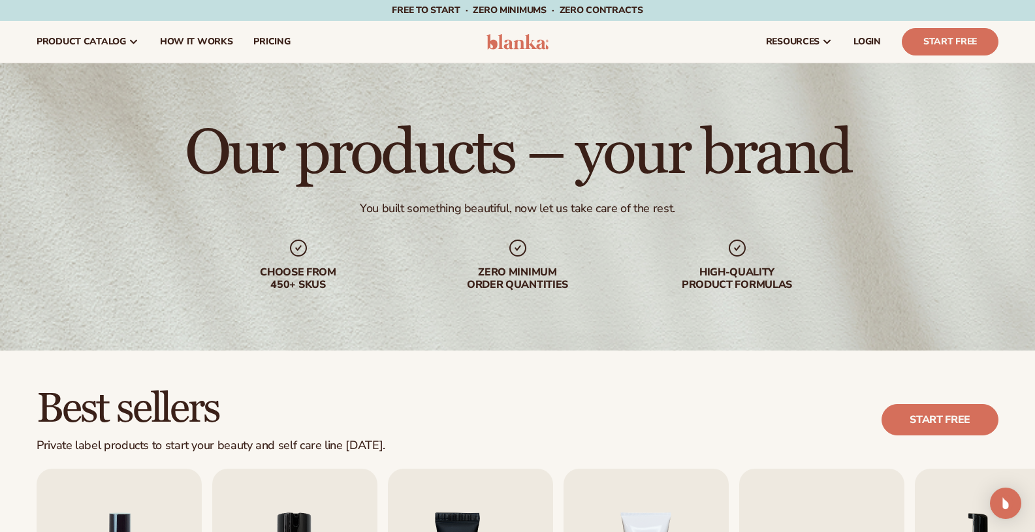
click at [507, 48] on img at bounding box center [517, 42] width 62 height 16
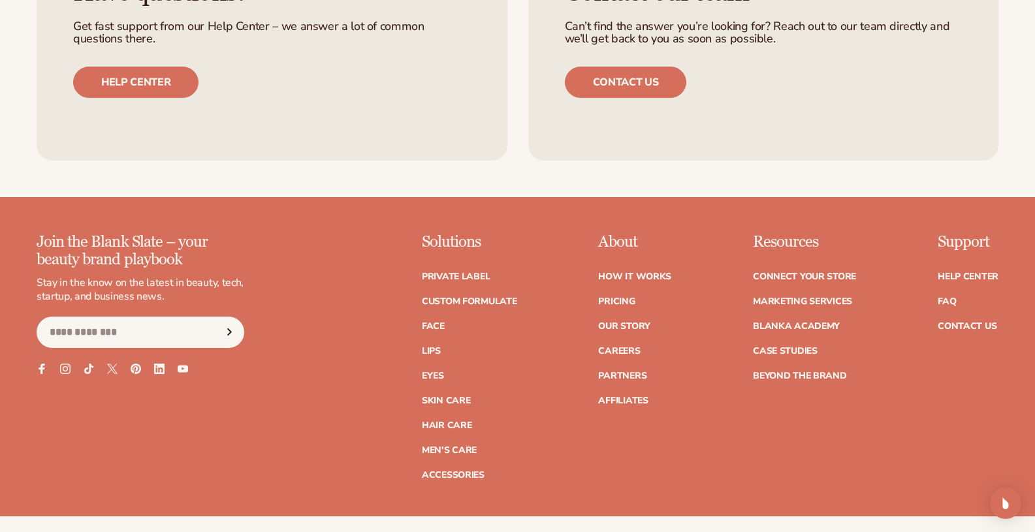
scroll to position [5297, 0]
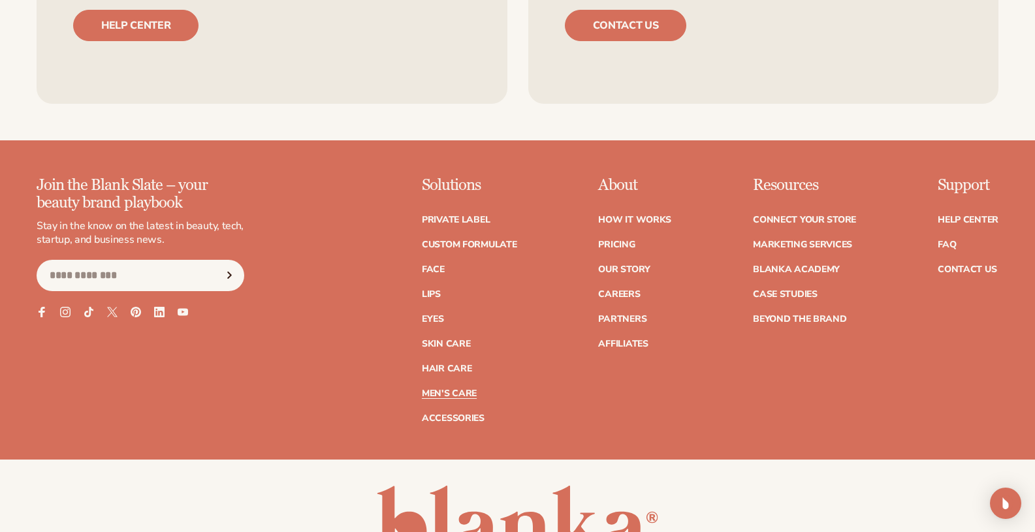
click at [442, 398] on link "Men's Care" at bounding box center [449, 393] width 55 height 9
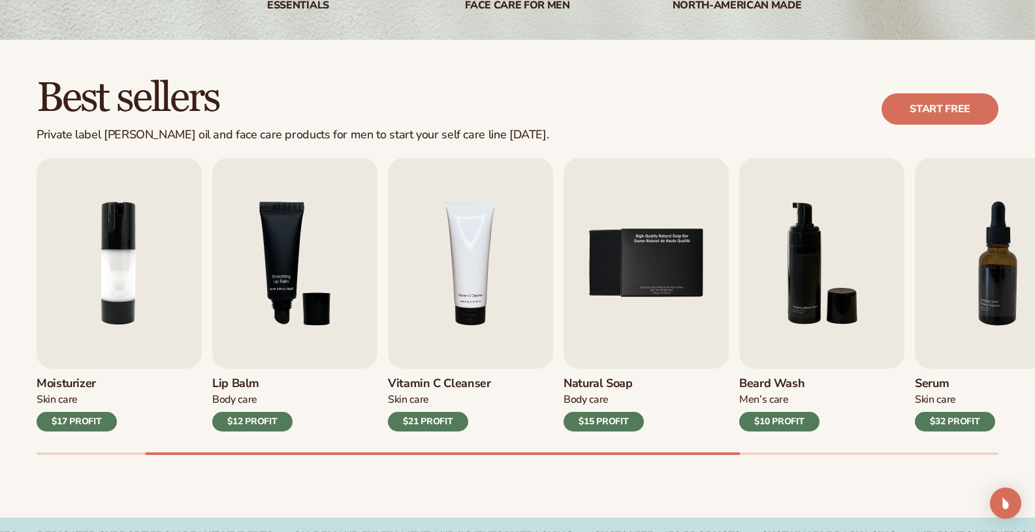
scroll to position [334, 0]
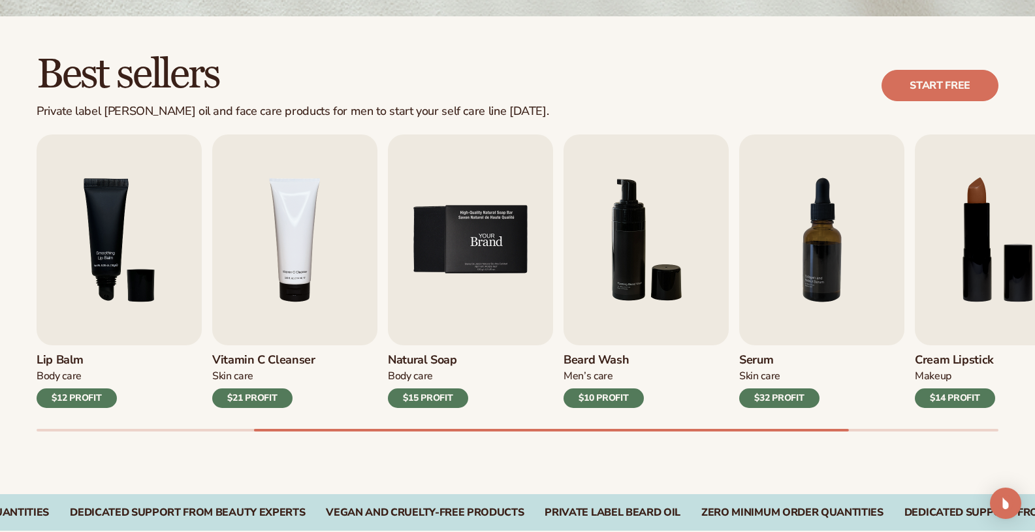
click at [450, 247] on img "5 / 9" at bounding box center [470, 240] width 165 height 211
